Goal: Task Accomplishment & Management: Manage account settings

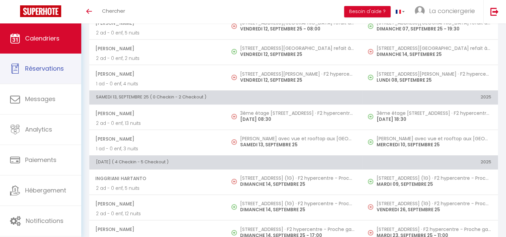
scroll to position [678, 0]
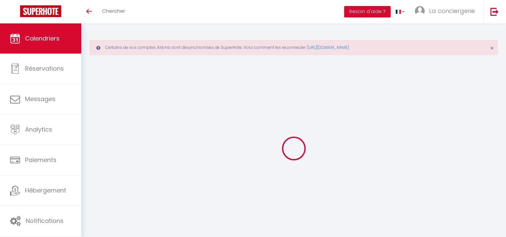
select select
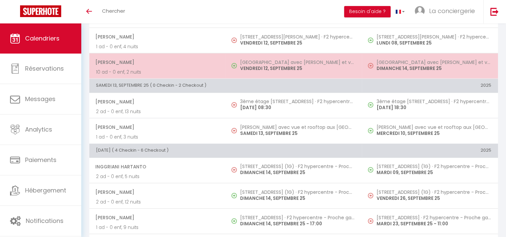
scroll to position [747, 0]
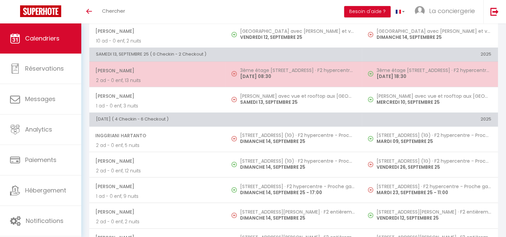
click at [264, 73] on p "[DATE] 08:30" at bounding box center [297, 76] width 115 height 7
select select "OK"
select select "1"
select select "0"
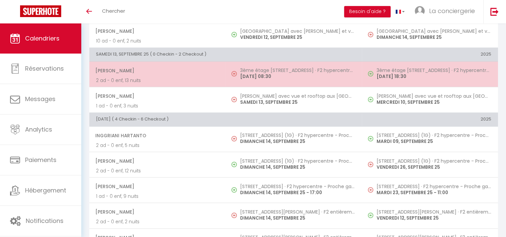
select select "1"
select select
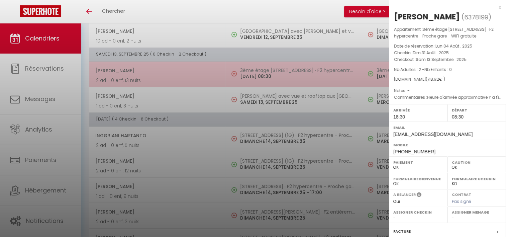
select select "19454"
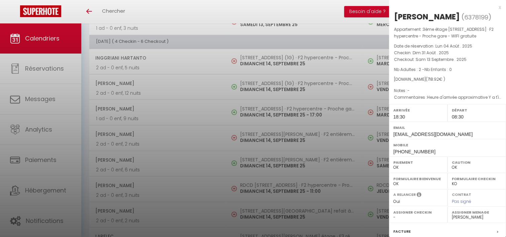
scroll to position [824, 0]
click at [263, 57] on div at bounding box center [253, 118] width 506 height 237
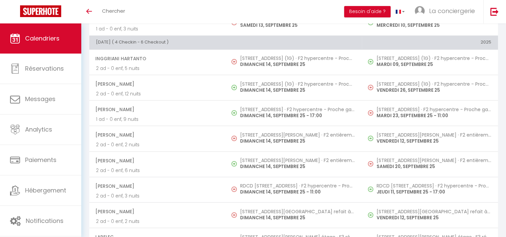
click at [263, 57] on h5 "[STREET_ADDRESS] (1G) · F2 hypercentre - Proche gare - WIFI gratuite" at bounding box center [297, 58] width 115 height 5
select select "KO"
select select "50989"
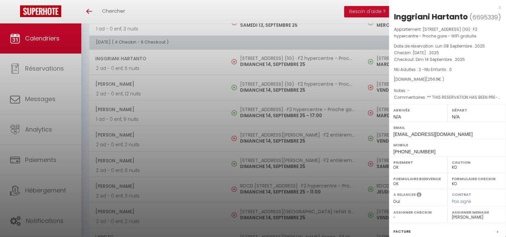
click at [268, 131] on div at bounding box center [253, 118] width 506 height 237
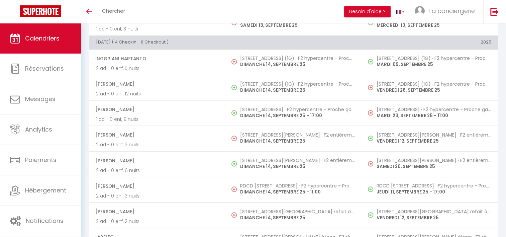
click at [268, 132] on h5 "[STREET_ADDRESS][PERSON_NAME] · F2 entièrement rénové - Proche plage - Cour pri…" at bounding box center [297, 134] width 115 height 5
select select "OK"
select select "19454"
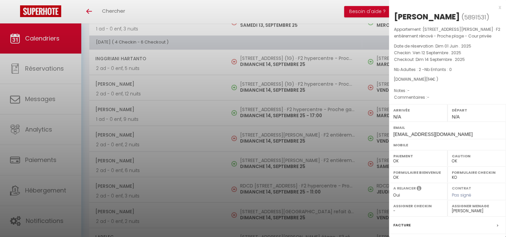
click at [274, 186] on div at bounding box center [253, 118] width 506 height 237
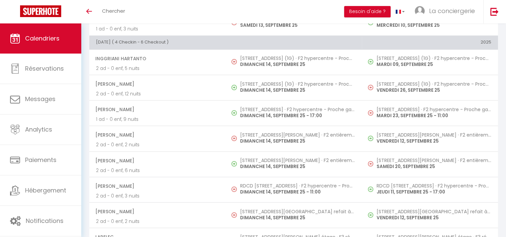
click at [274, 188] on p "DIMANCHE 14, SEPTEMBRE 25 - 11:00" at bounding box center [297, 191] width 115 height 7
select select "KO"
select select "1"
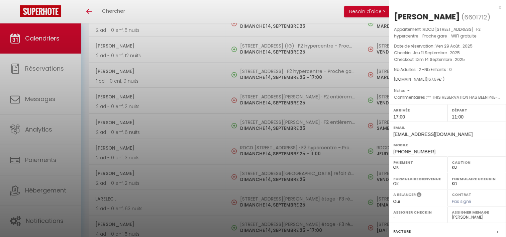
scroll to position [884, 0]
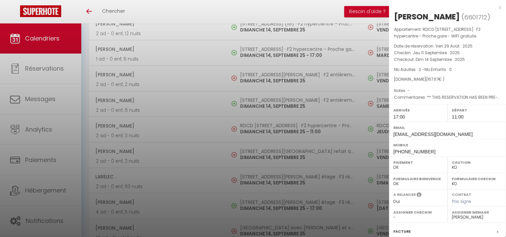
click at [259, 147] on div at bounding box center [253, 118] width 506 height 237
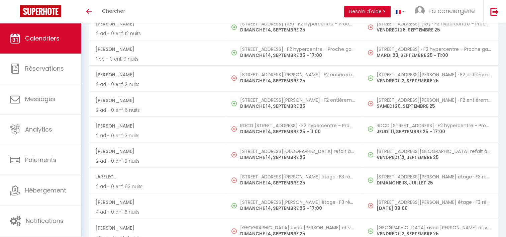
click at [259, 149] on h5 "[STREET_ADDRESS][GEOGRAPHIC_DATA] refait à neuf - proche [GEOGRAPHIC_DATA]" at bounding box center [297, 151] width 115 height 5
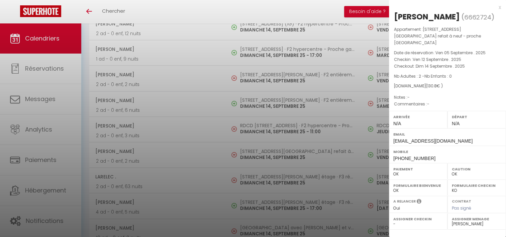
click at [262, 180] on div at bounding box center [253, 118] width 506 height 237
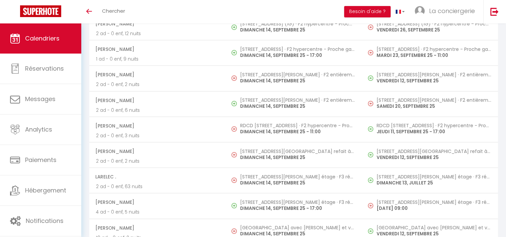
click at [262, 180] on p "DIMANCHE 14, SEPTEMBRE 25" at bounding box center [297, 182] width 115 height 7
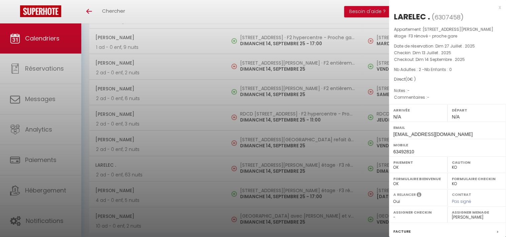
scroll to position [878, 0]
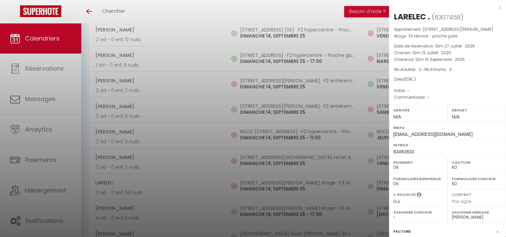
click at [318, 93] on div at bounding box center [253, 118] width 506 height 237
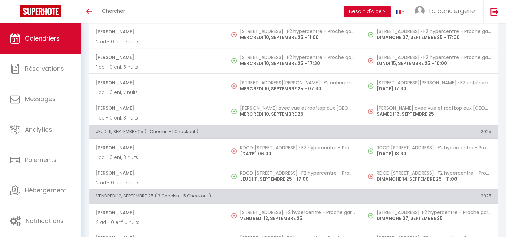
scroll to position [410, 0]
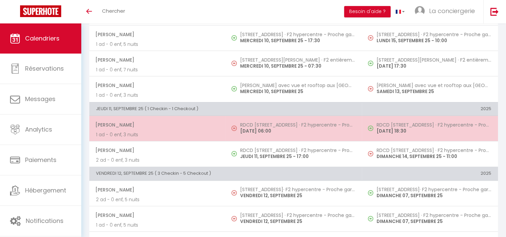
click at [140, 122] on span "[PERSON_NAME]" at bounding box center [156, 124] width 123 height 13
select select "OK"
select select "1"
select select "50989"
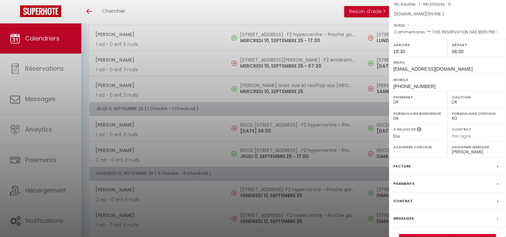
scroll to position [91, 0]
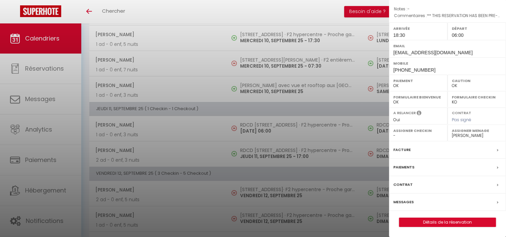
drag, startPoint x: 250, startPoint y: 133, endPoint x: 266, endPoint y: 146, distance: 21.2
click at [266, 146] on div at bounding box center [253, 118] width 506 height 237
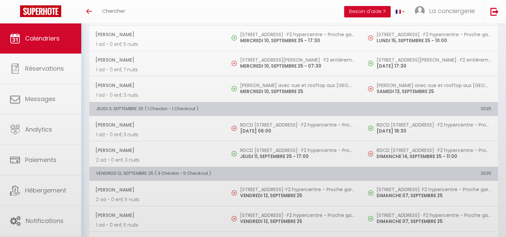
click at [266, 146] on body "🟢 Des questions ou besoin d'assistance pour la migration AirBnB? Connectez-vous…" at bounding box center [253, 170] width 506 height 1113
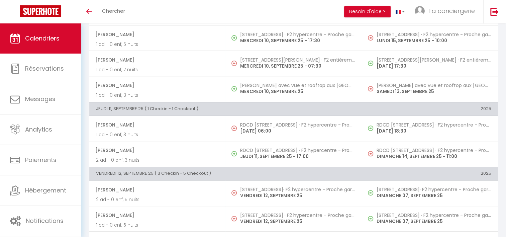
click at [266, 148] on h5 "RDCD [STREET_ADDRESS] · F2 hypercentre - Proche gare - WIFI gratuite" at bounding box center [297, 150] width 115 height 5
select select "KO"
select select "19454"
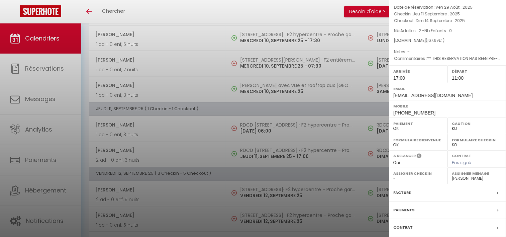
scroll to position [80, 0]
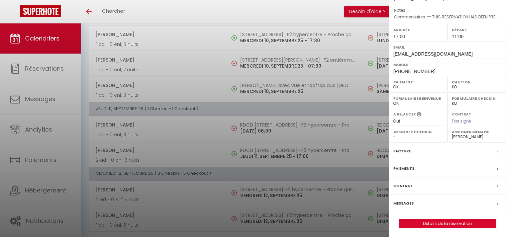
click at [403, 200] on label "Messages" at bounding box center [404, 203] width 20 height 7
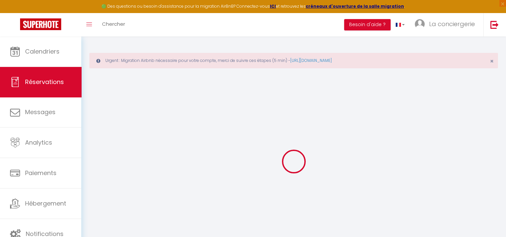
select select
checkbox input "false"
type textarea "** THIS RESERVATION HAS BEEN PRE-PAID ** Reservation has a cancellation grace p…"
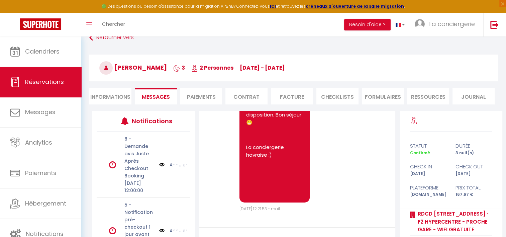
scroll to position [112, 0]
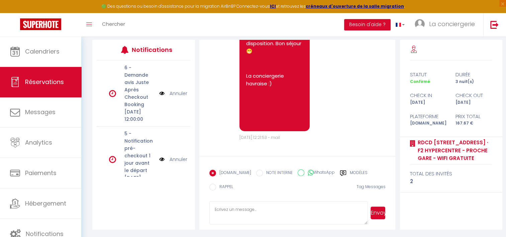
click at [228, 209] on textarea at bounding box center [288, 212] width 159 height 23
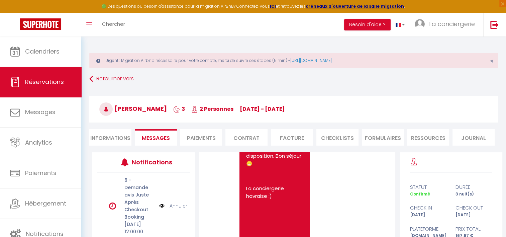
type textarea "Bonjour"
click at [57, 80] on span "Réservations" at bounding box center [44, 82] width 39 height 8
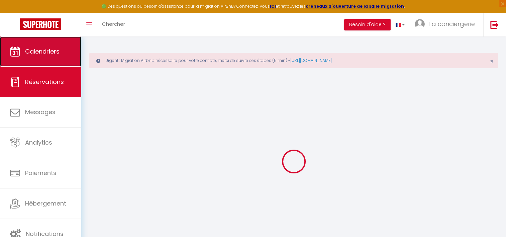
click at [47, 56] on link "Calendriers" at bounding box center [40, 51] width 81 height 30
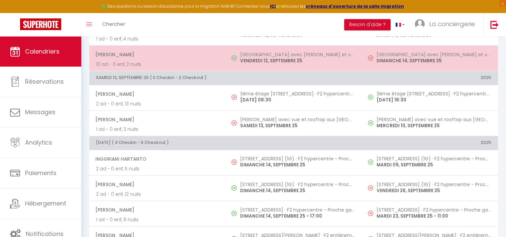
scroll to position [736, 0]
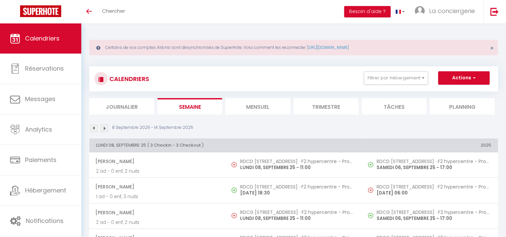
click at [105, 129] on img at bounding box center [104, 127] width 7 height 7
click at [105, 127] on img at bounding box center [104, 127] width 7 height 7
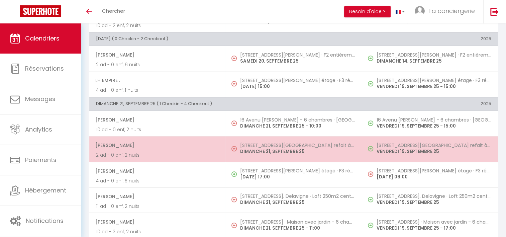
scroll to position [565, 0]
